Goal: Task Accomplishment & Management: Manage account settings

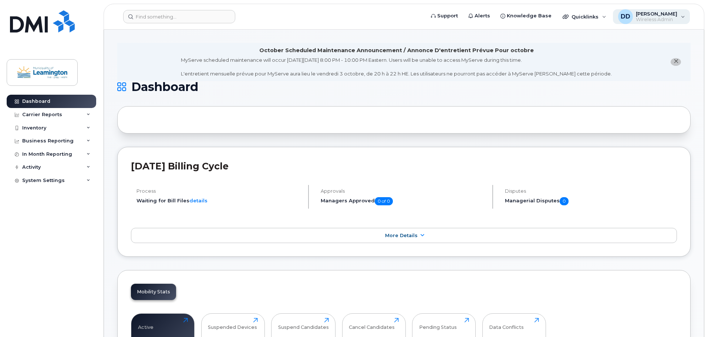
click at [683, 16] on div "DD David DelCiancio Wireless Admin" at bounding box center [651, 16] width 77 height 15
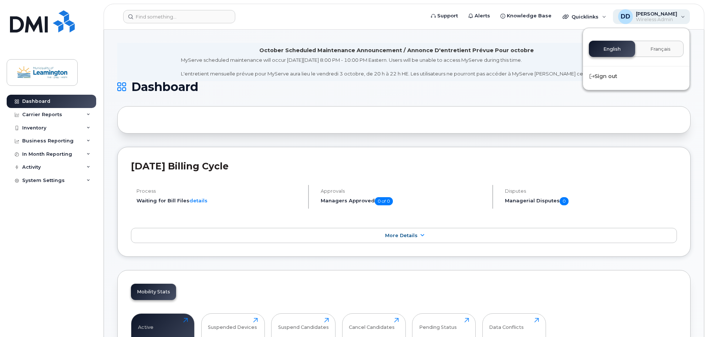
click at [683, 16] on div "DD David DelCiancio Wireless Admin" at bounding box center [651, 16] width 77 height 15
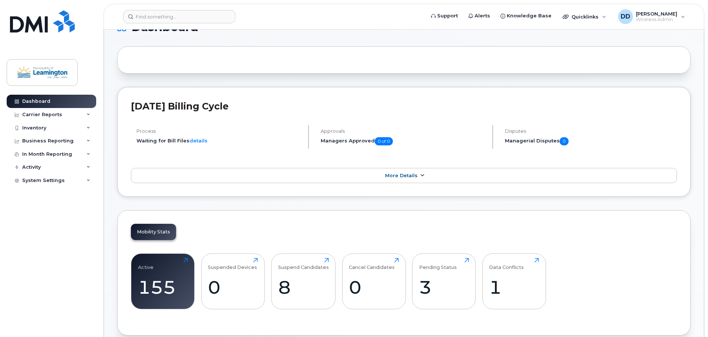
scroll to position [148, 0]
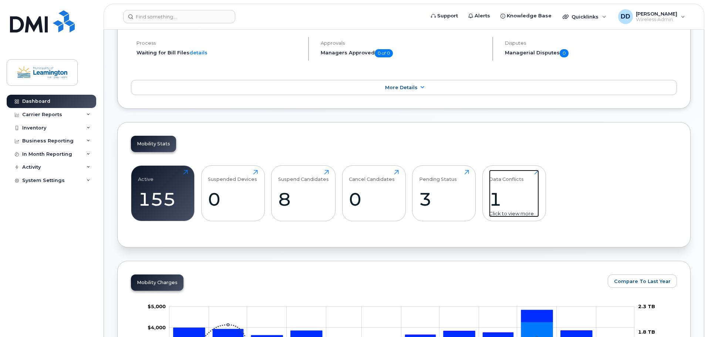
click at [514, 202] on div "1" at bounding box center [514, 199] width 50 height 22
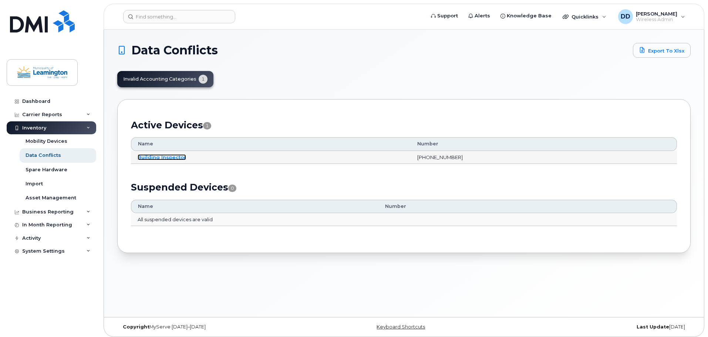
click at [159, 158] on link "Building Inspector" at bounding box center [162, 157] width 48 height 6
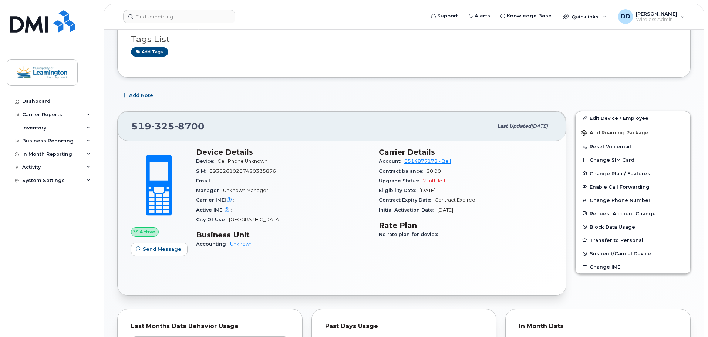
scroll to position [111, 0]
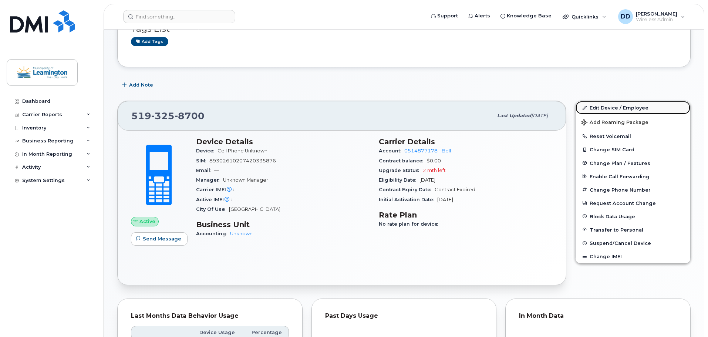
click at [605, 109] on link "Edit Device / Employee" at bounding box center [633, 107] width 115 height 13
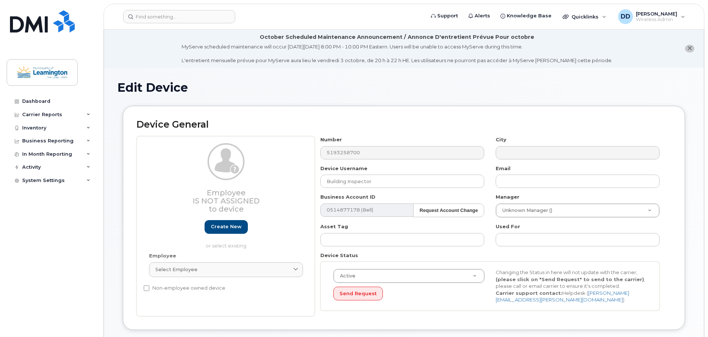
select select "43891"
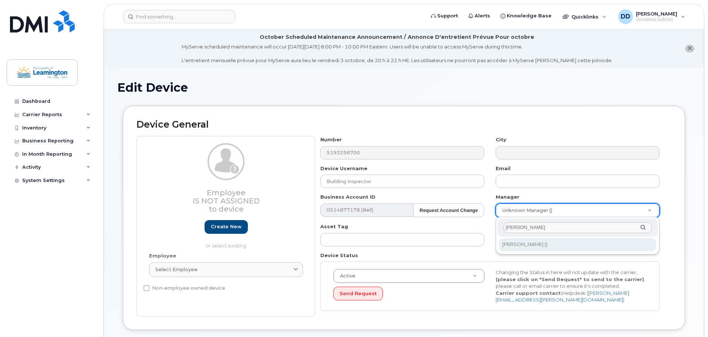
type input "chris"
type input "259232"
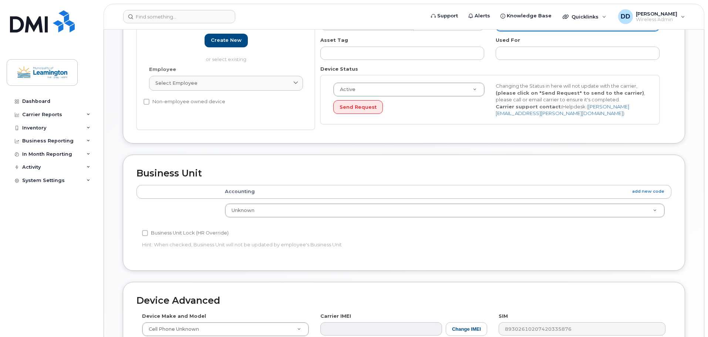
scroll to position [185, 0]
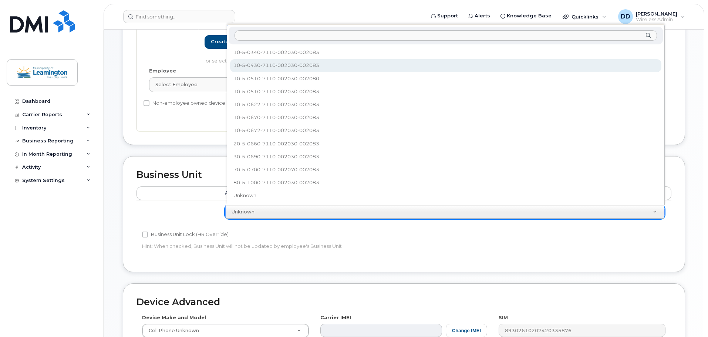
select select "82793"
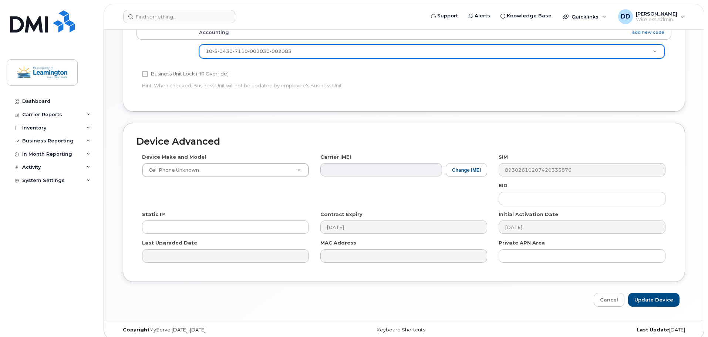
scroll to position [352, 0]
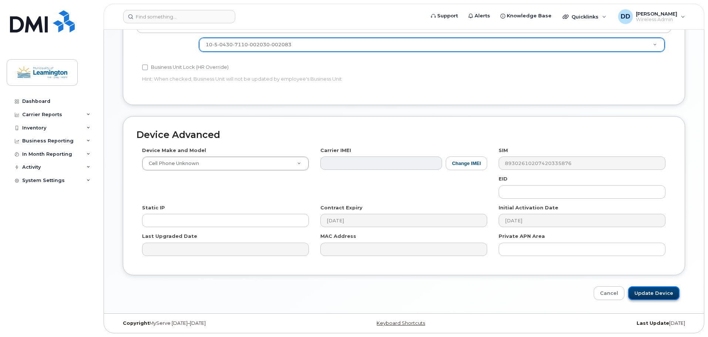
click at [662, 290] on input "Update Device" at bounding box center [653, 293] width 51 height 14
type input "Saving..."
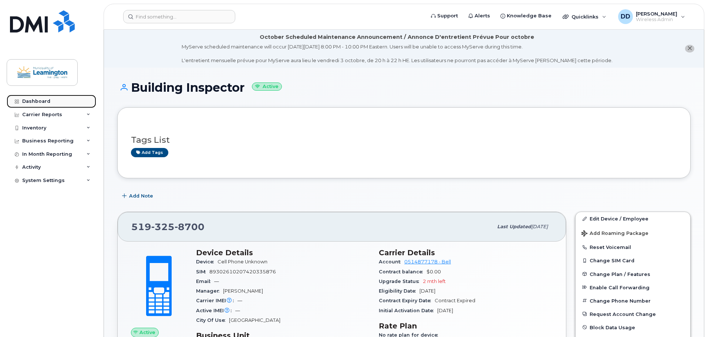
click at [39, 104] on div "Dashboard" at bounding box center [36, 101] width 28 height 6
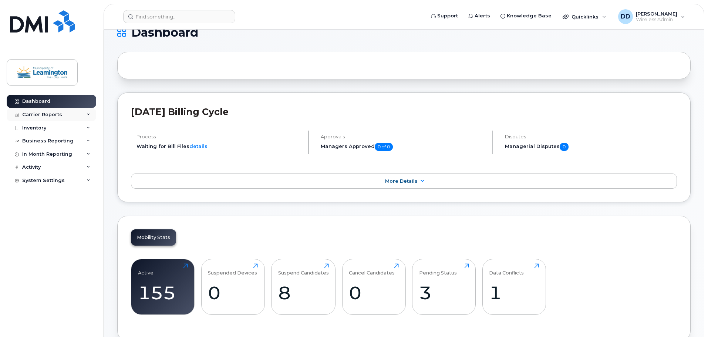
scroll to position [148, 0]
